Goal: Information Seeking & Learning: Learn about a topic

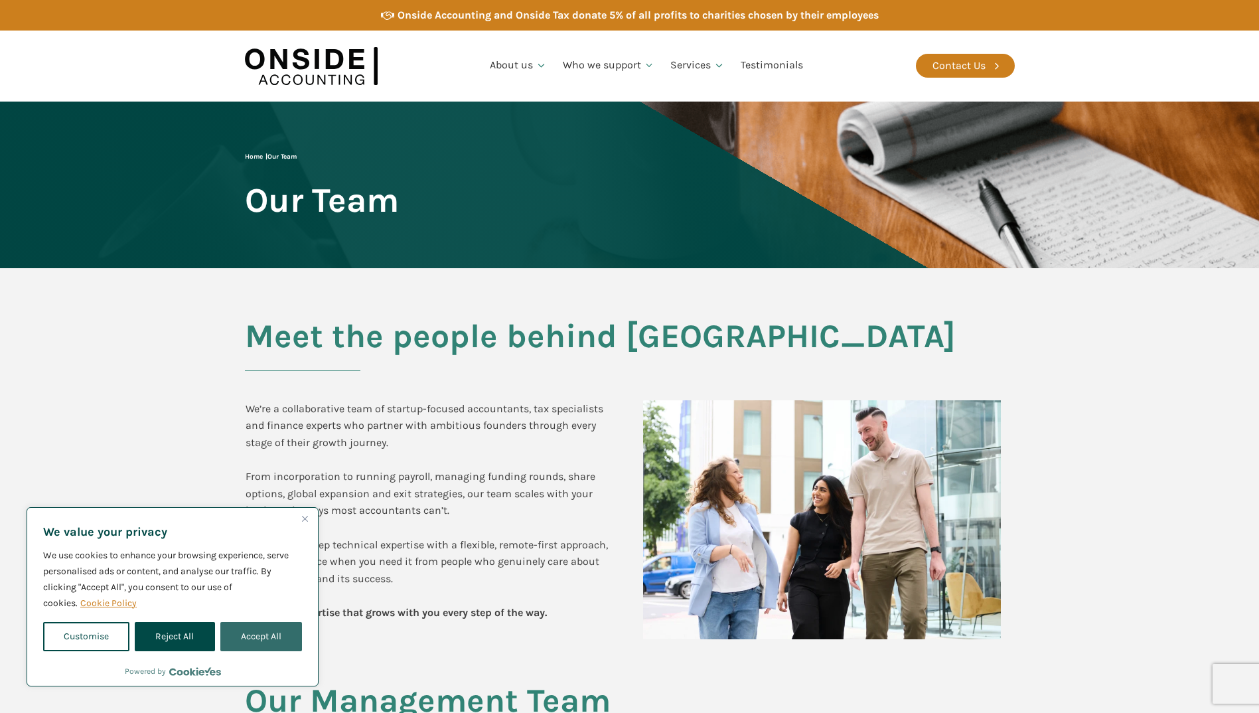
click at [274, 635] on button "Accept All" at bounding box center [261, 636] width 82 height 29
checkbox input "true"
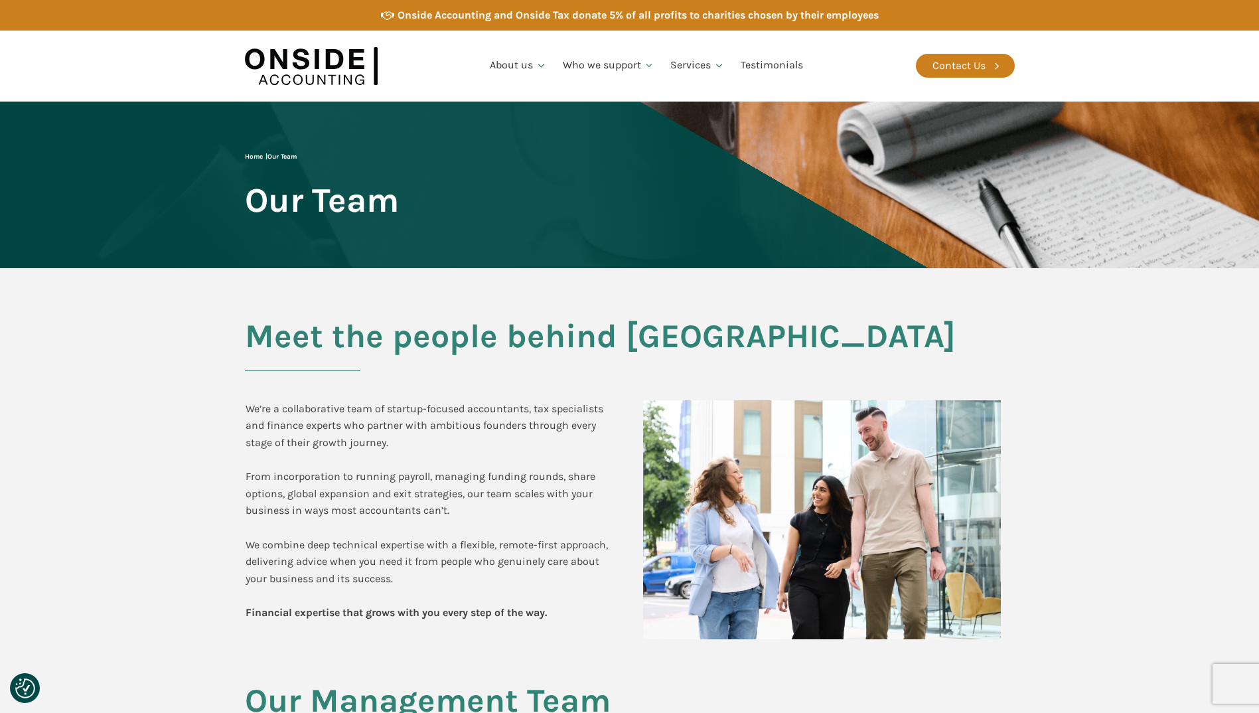
click at [492, 316] on div "Meet the people behind Onside We’re a collaborative team of startup-focused acc…" at bounding box center [630, 475] width 797 height 414
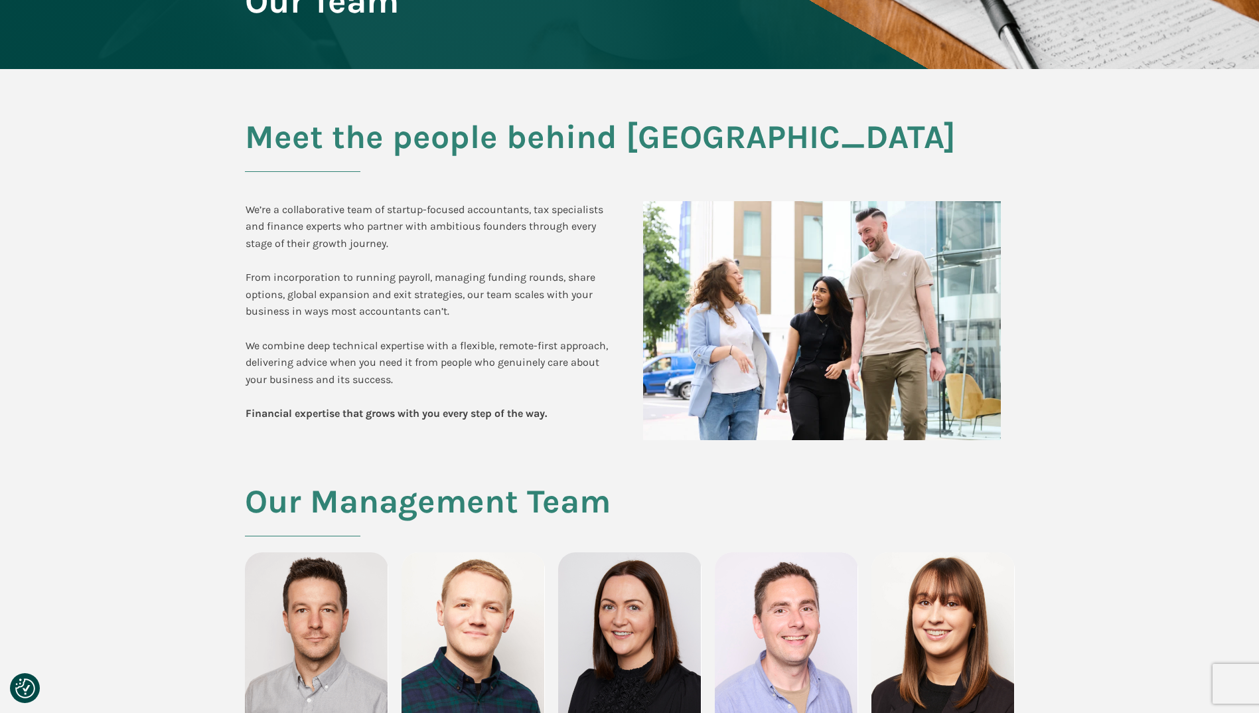
scroll to position [398, 0]
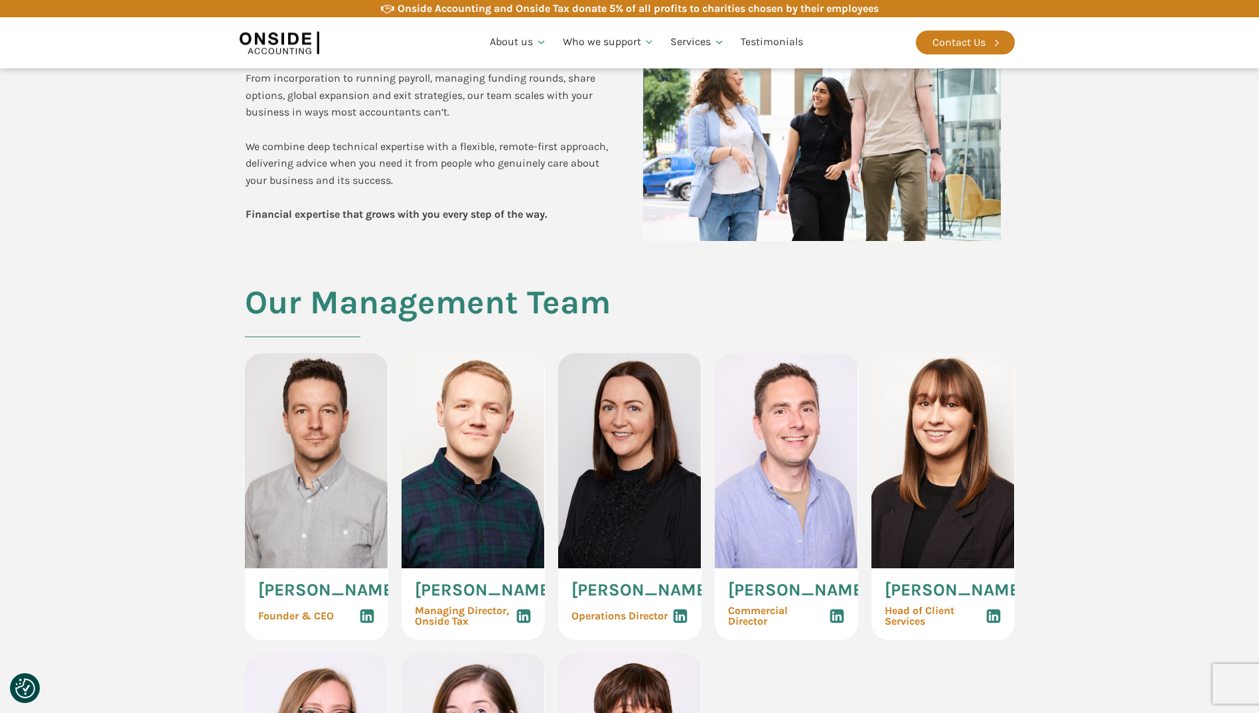
click at [165, 448] on section "Our Management Team Martin Brennan Founder & CEO Ryan Snape Managing Director, …" at bounding box center [629, 634] width 1259 height 700
click at [179, 463] on section "Our Management Team Martin Brennan Founder & CEO Ryan Snape Managing Director, …" at bounding box center [629, 634] width 1259 height 700
click at [186, 469] on section "Our Management Team Martin Brennan Founder & CEO Ryan Snape Managing Director, …" at bounding box center [629, 634] width 1259 height 700
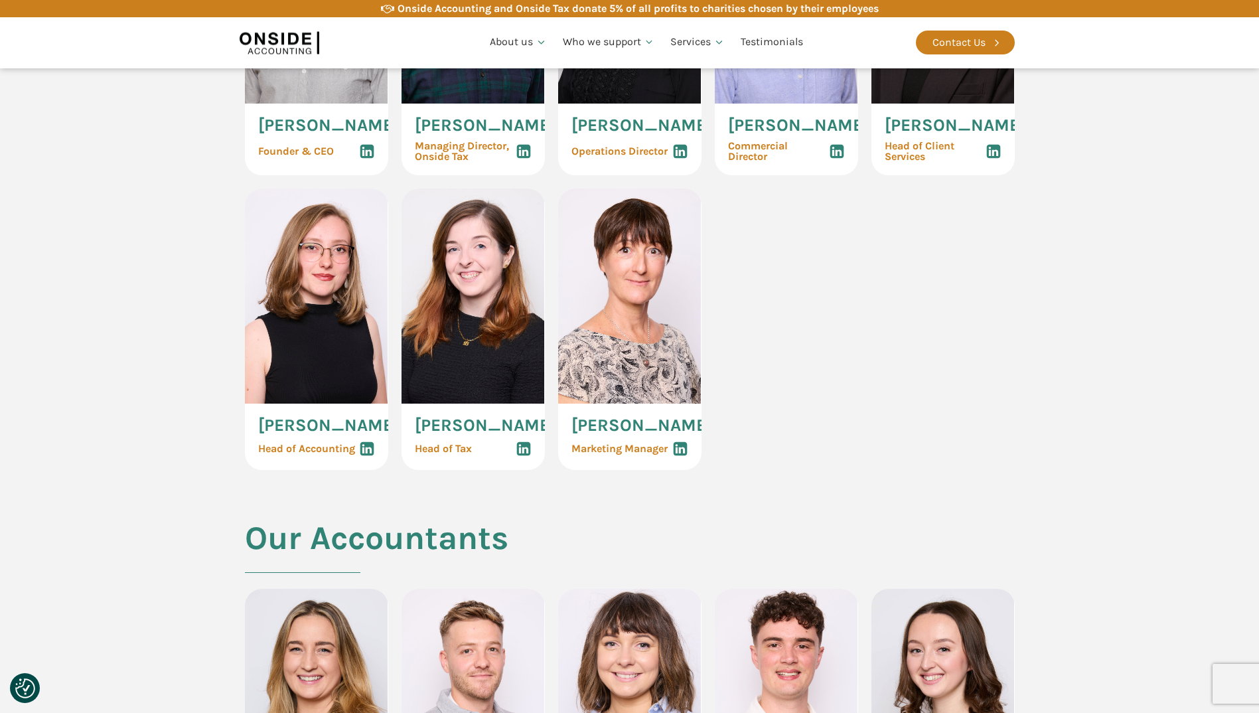
click at [173, 441] on section "Our Management Team Martin Brennan Founder & CEO Ryan Snape Managing Director, …" at bounding box center [629, 169] width 1259 height 700
click at [181, 448] on section "Our Management Team Martin Brennan Founder & CEO Ryan Snape Managing Director, …" at bounding box center [629, 169] width 1259 height 700
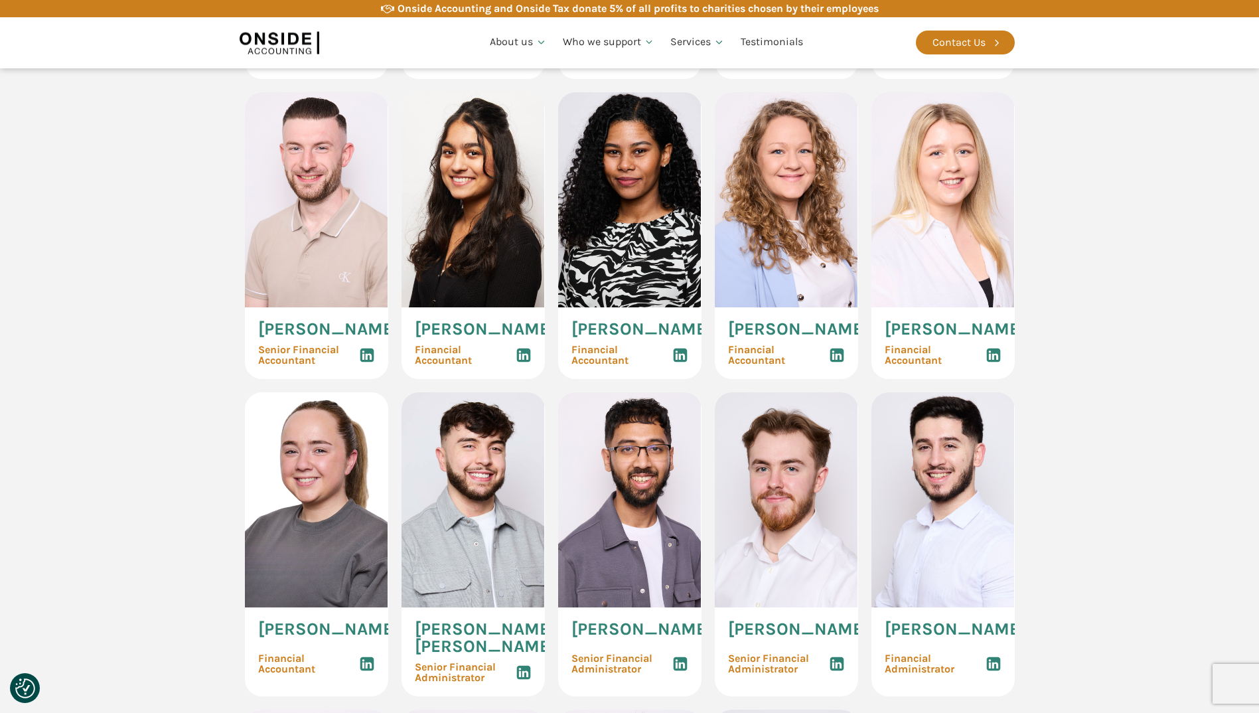
scroll to position [2058, 0]
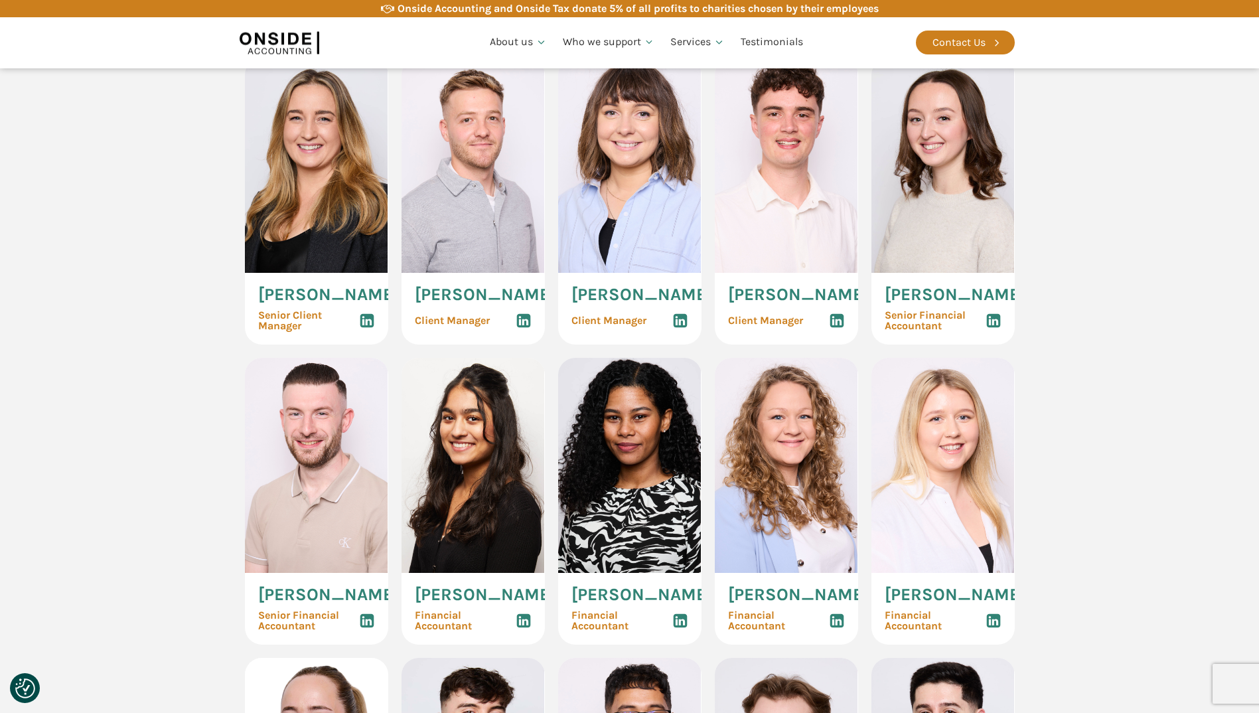
scroll to position [1261, 0]
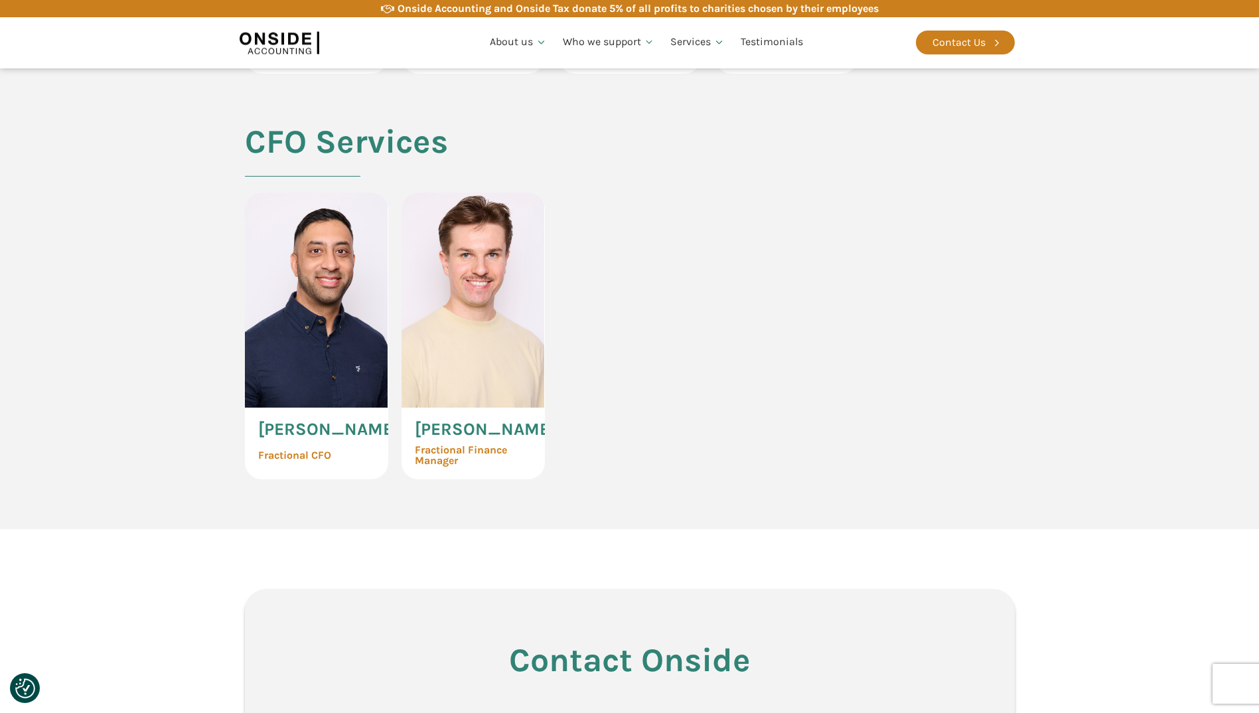
scroll to position [2589, 0]
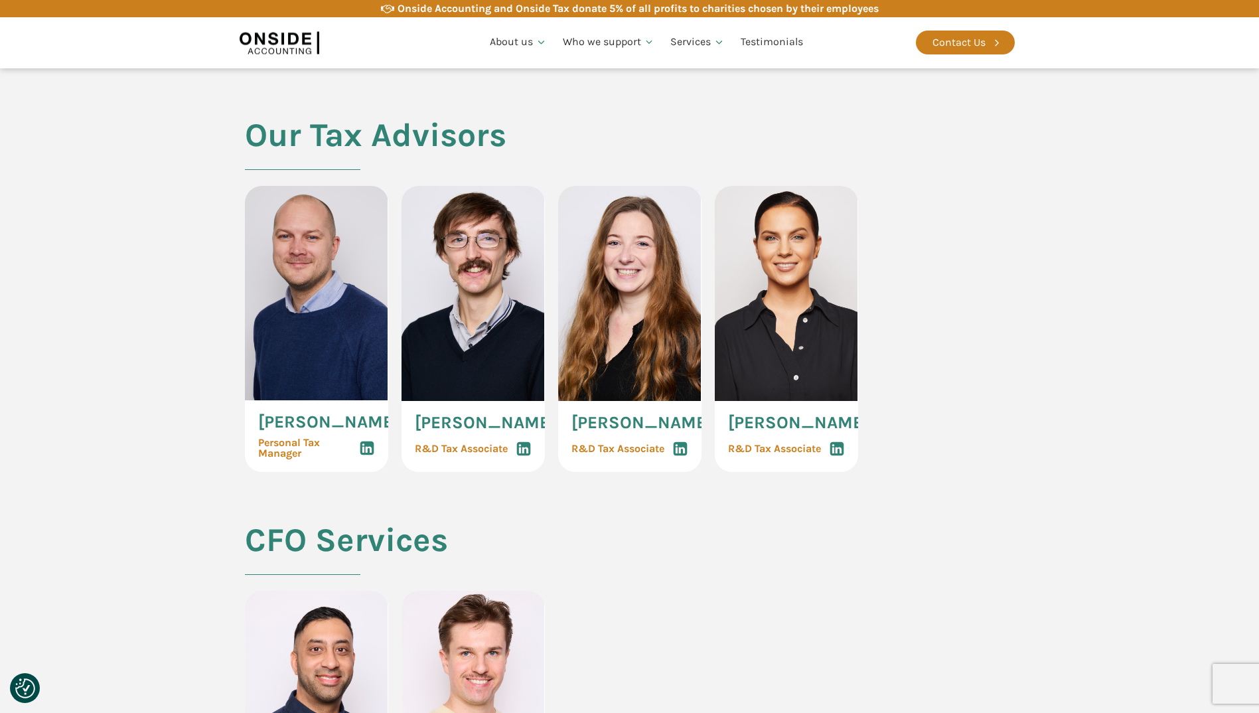
click at [169, 445] on section "Our Tax Advisors Robert Hadden Personal Tax Manager Jake Kelman R&D Tax Associa…" at bounding box center [629, 320] width 1259 height 406
click at [177, 463] on section "Our Tax Advisors Robert Hadden Personal Tax Manager Jake Kelman R&D Tax Associa…" at bounding box center [629, 320] width 1259 height 406
click at [153, 447] on section "Our Tax Advisors Robert Hadden Personal Tax Manager Jake Kelman R&D Tax Associa…" at bounding box center [629, 320] width 1259 height 406
click at [167, 452] on section "Our Tax Advisors Robert Hadden Personal Tax Manager Jake Kelman R&D Tax Associa…" at bounding box center [629, 320] width 1259 height 406
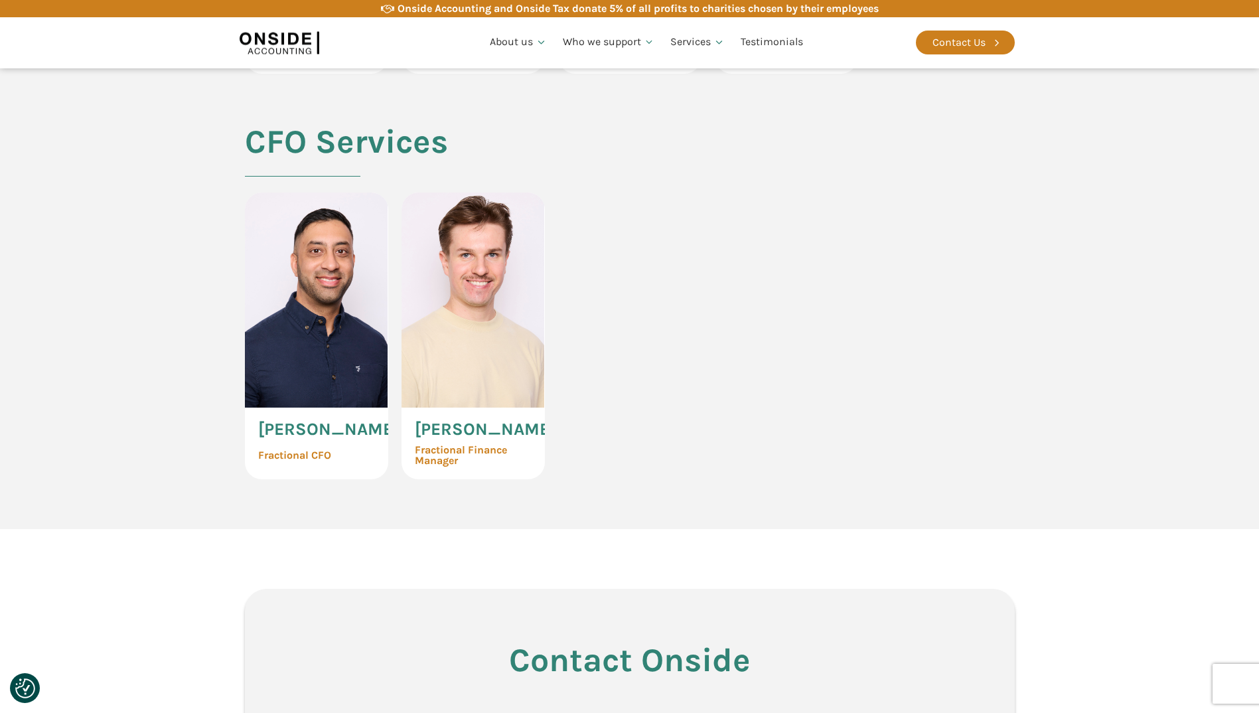
click at [175, 455] on section "CFO Services Imran Chagpar Fractional CFO Marcin Tendera Fractional Finance Man…" at bounding box center [629, 326] width 1259 height 406
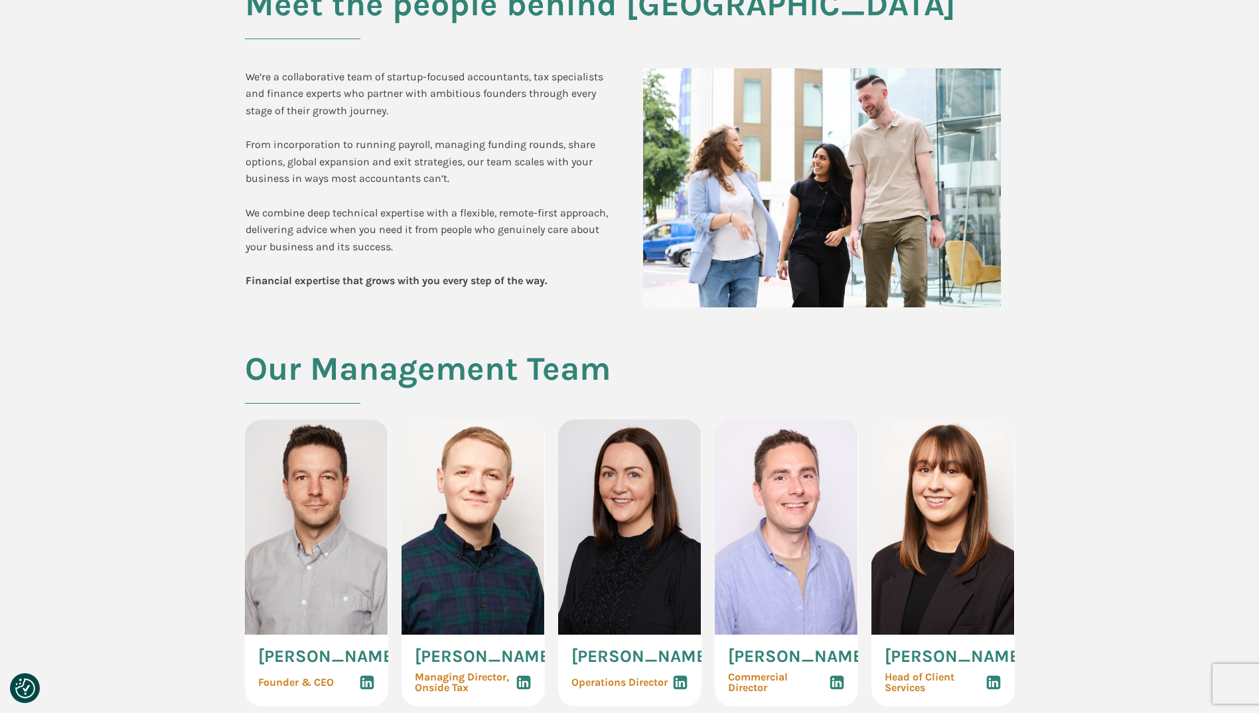
scroll to position [0, 0]
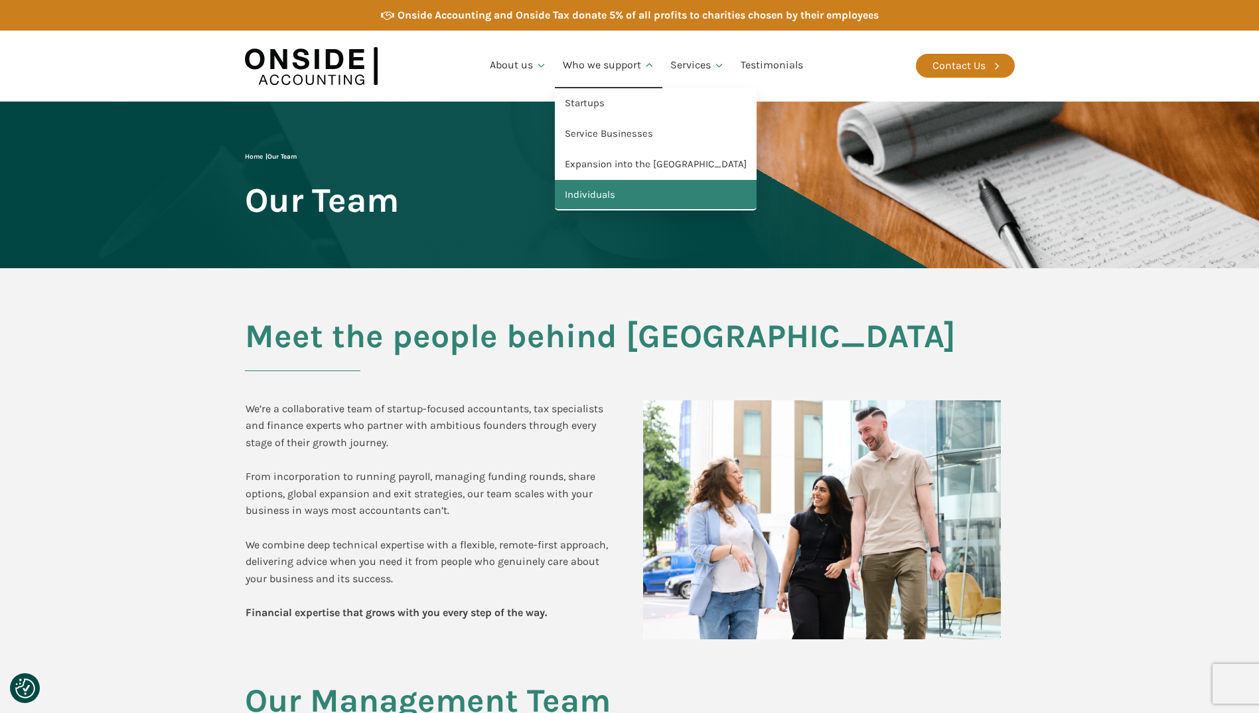
click at [597, 192] on link "Individuals" at bounding box center [656, 195] width 202 height 31
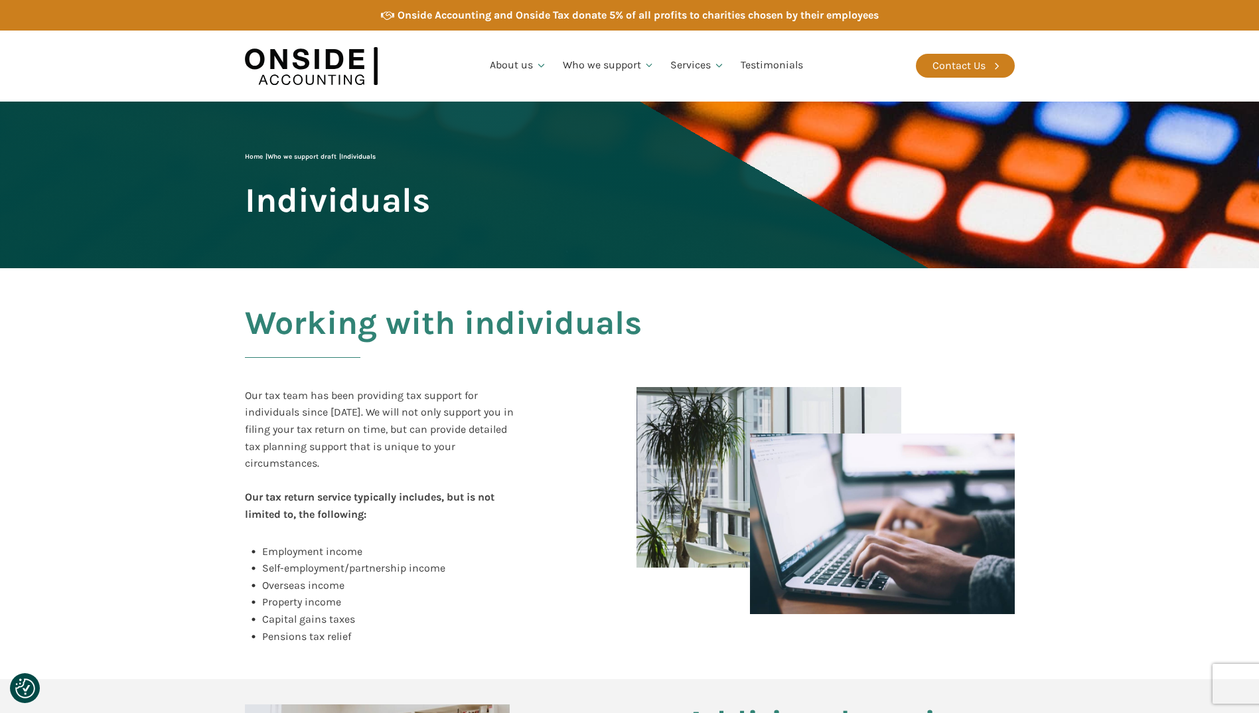
scroll to position [133, 0]
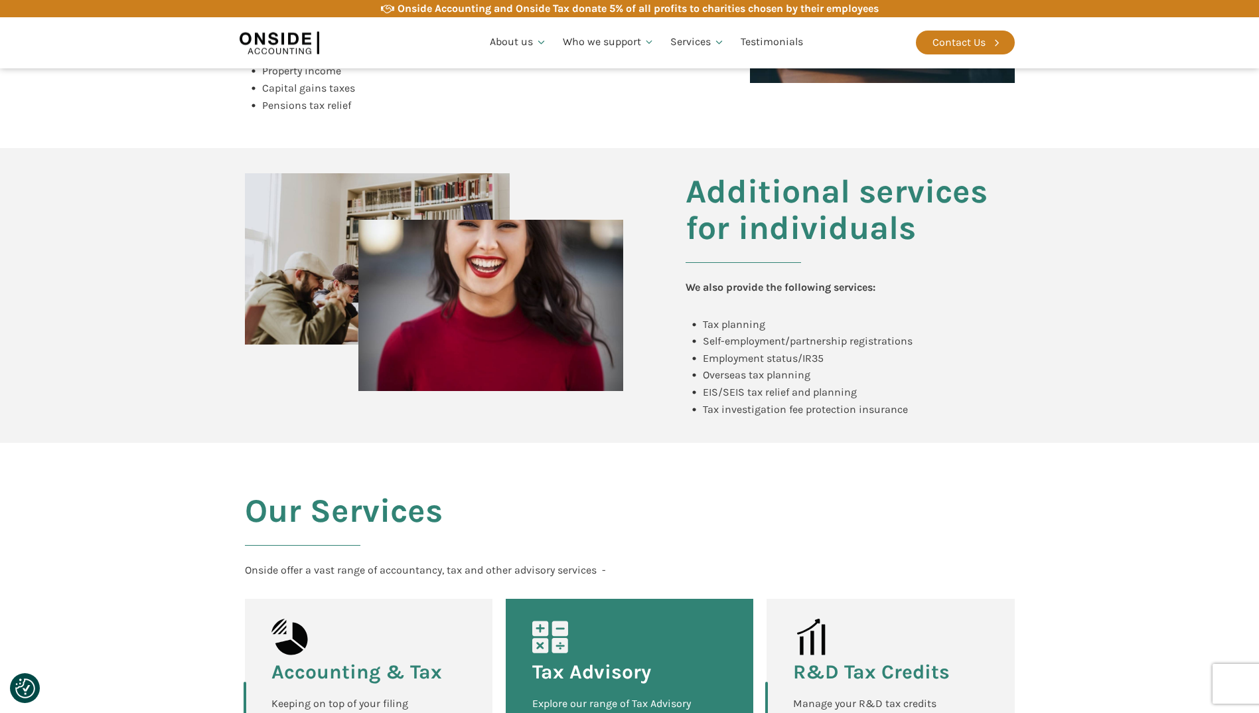
click at [151, 302] on section "Additional services for individuals We also provide the following services: Tax…" at bounding box center [629, 295] width 1259 height 295
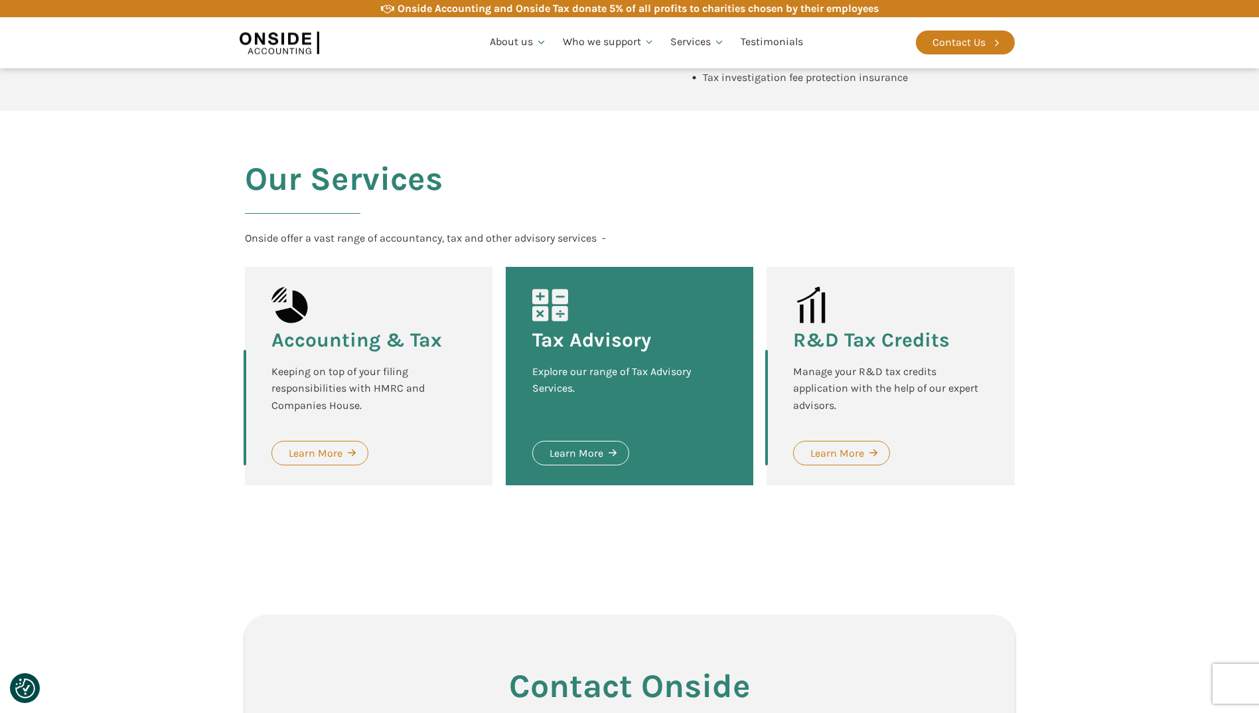
click at [168, 315] on section "Our Services Onside offer a vast range of accountancy, tax and other advisory s…" at bounding box center [629, 333] width 1259 height 444
click at [597, 451] on div "Learn More" at bounding box center [577, 453] width 54 height 17
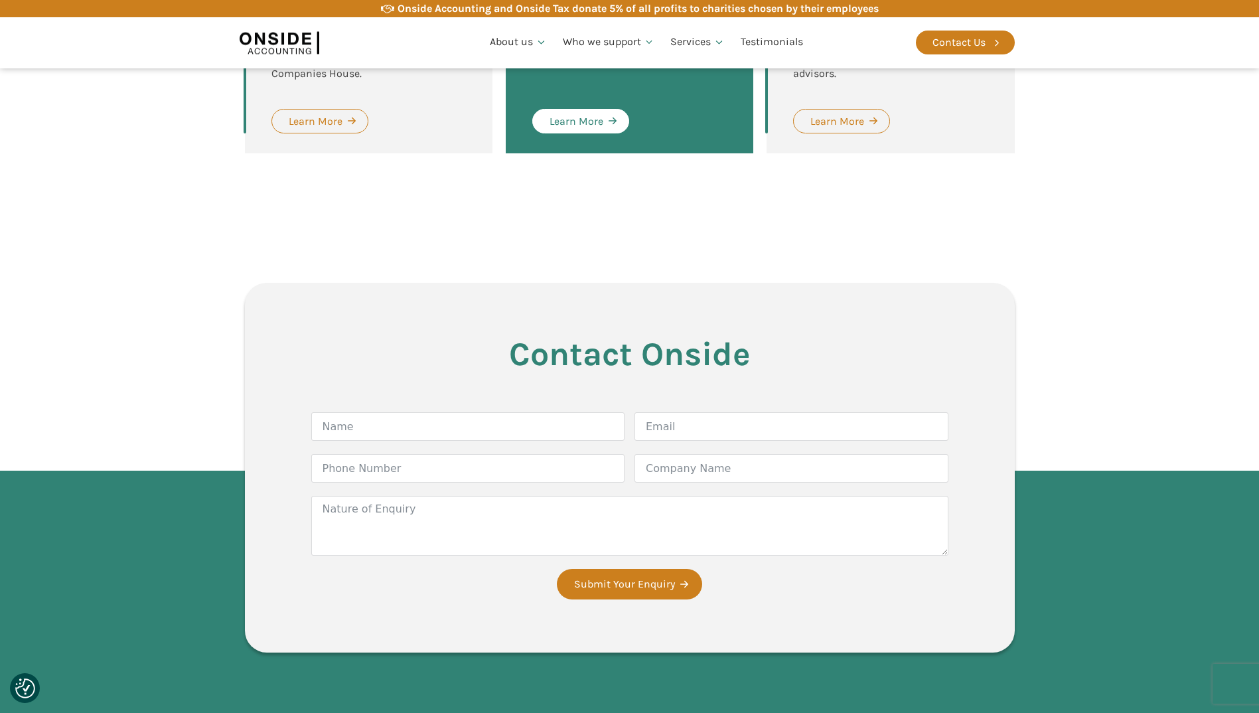
scroll to position [1062, 0]
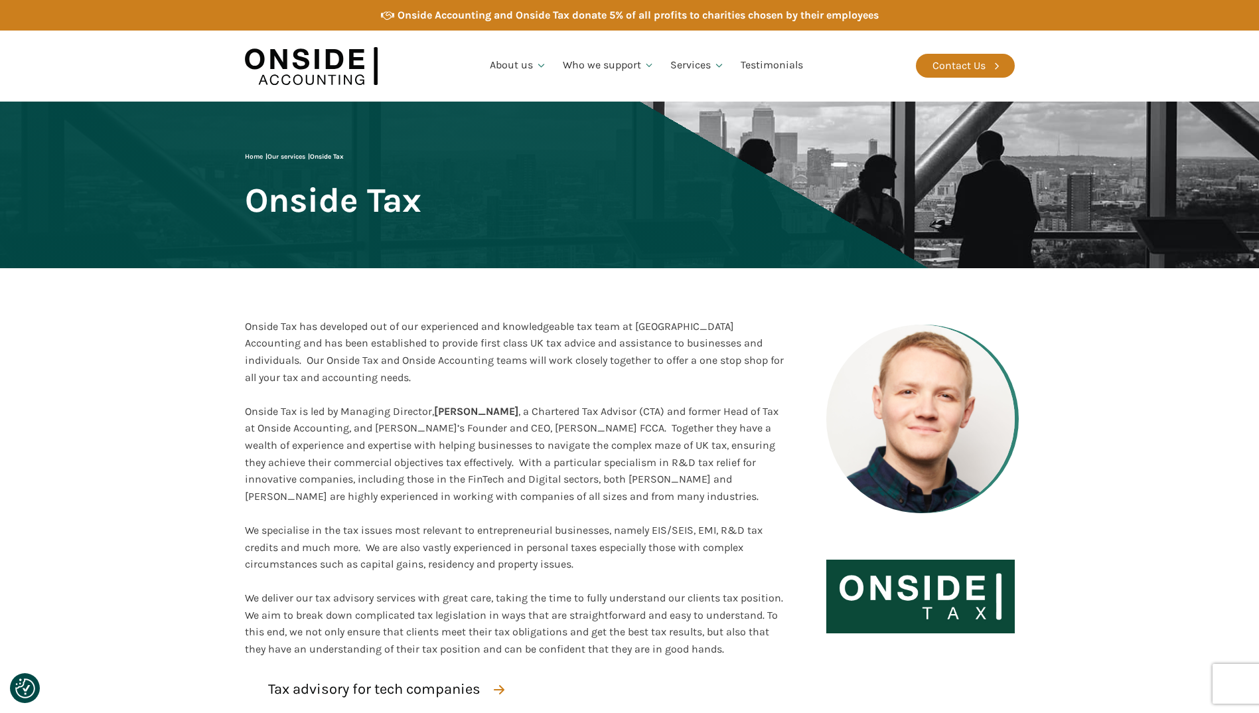
click at [178, 443] on section "Onside Tax has developed out of our experienced and knowledgeable tax team at O…" at bounding box center [629, 471] width 1259 height 406
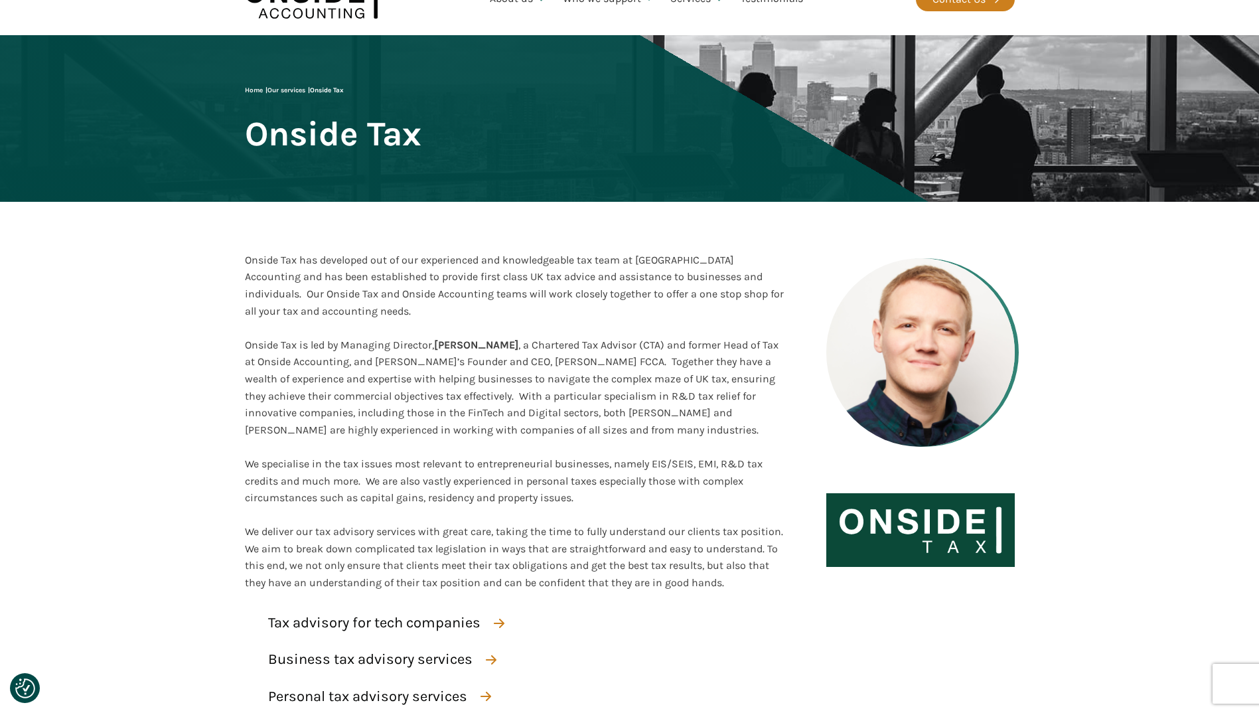
click at [185, 435] on section "Onside Tax has developed out of our experienced and knowledgeable tax team at O…" at bounding box center [629, 405] width 1259 height 406
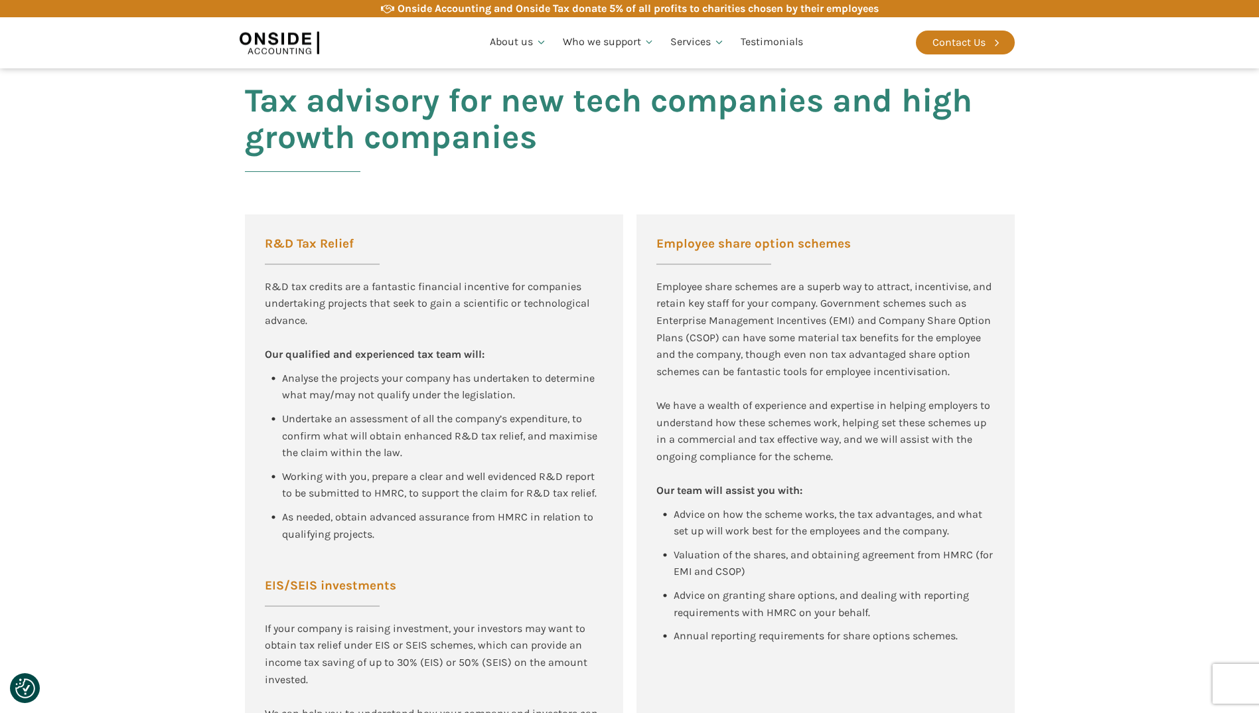
click at [191, 441] on section "Tax advisory for new tech companies and high growth companies R&D Tax Relief R&…" at bounding box center [629, 533] width 1259 height 959
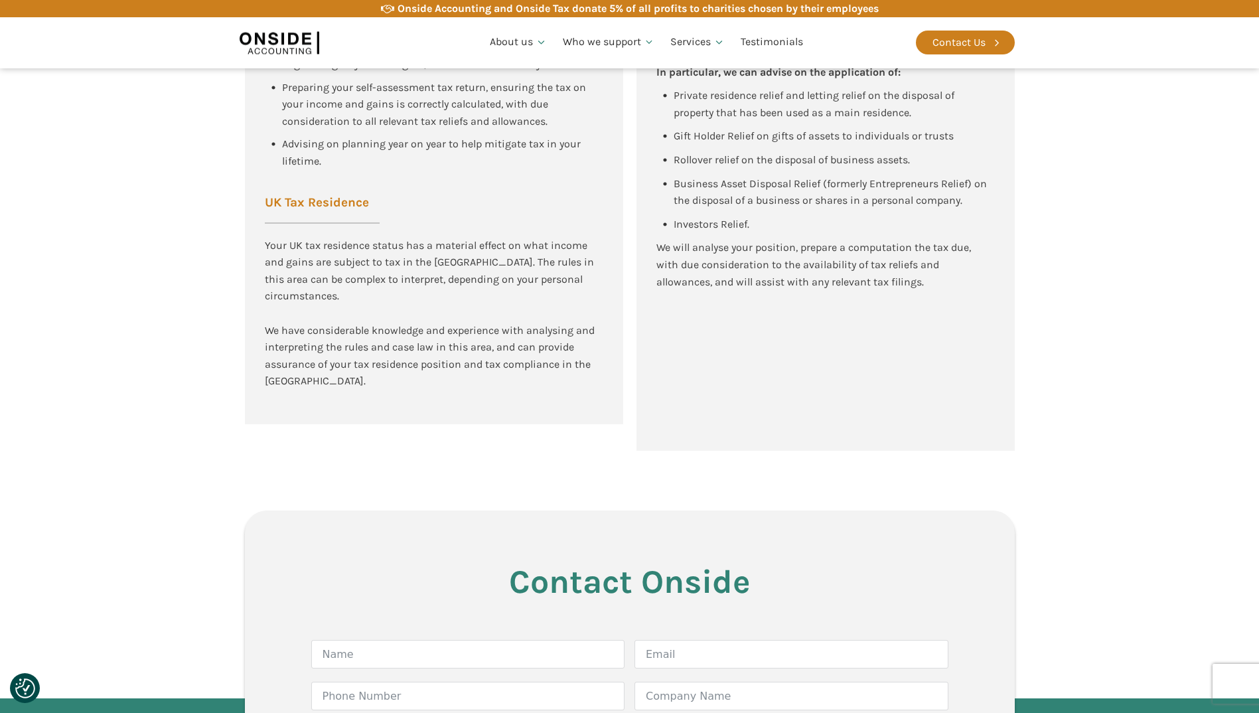
scroll to position [3319, 0]
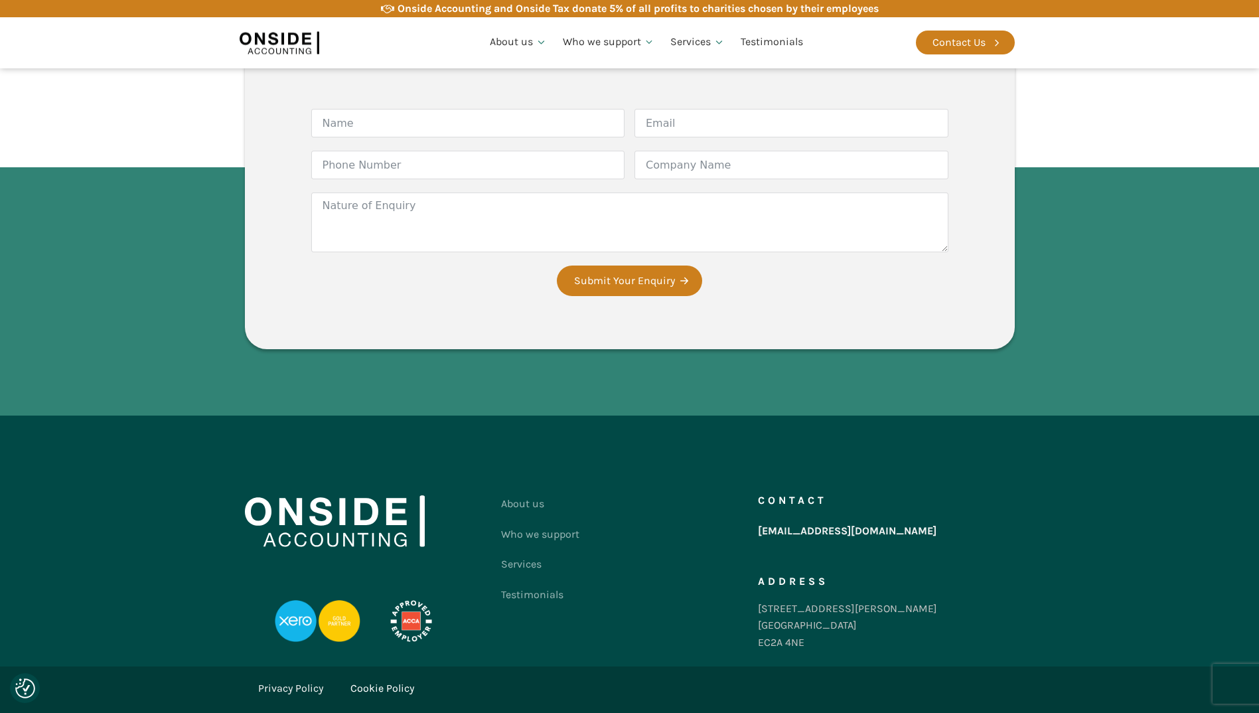
click at [174, 593] on footer "About us Who we support Services Testimonials Contact us Contact hello@onsideac…" at bounding box center [629, 541] width 1259 height 251
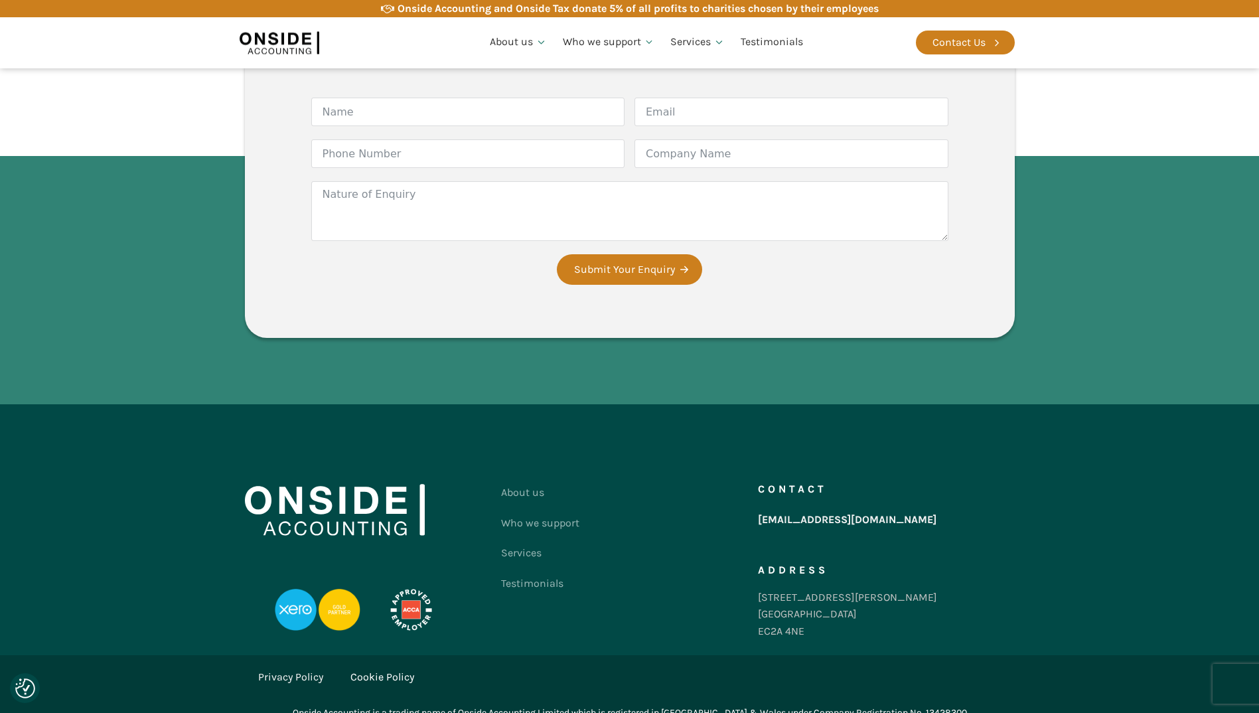
click at [179, 519] on footer "About us Who we support Services Testimonials Contact us Contact hello@onsideac…" at bounding box center [629, 529] width 1259 height 251
click at [187, 529] on footer "About us Who we support Services Testimonials Contact us Contact hello@onsideac…" at bounding box center [629, 529] width 1259 height 251
